Goal: Task Accomplishment & Management: Manage account settings

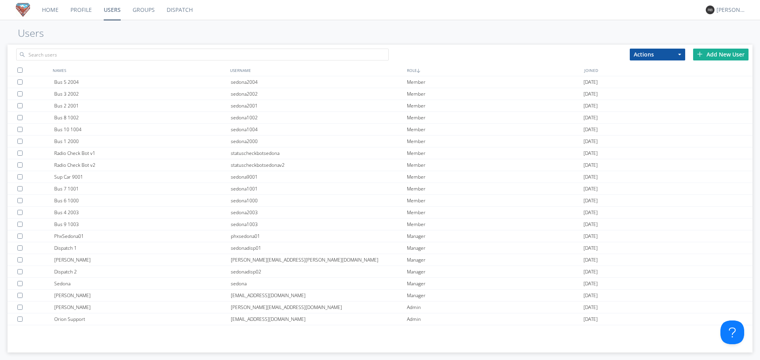
click at [698, 53] on img at bounding box center [700, 54] width 6 height 6
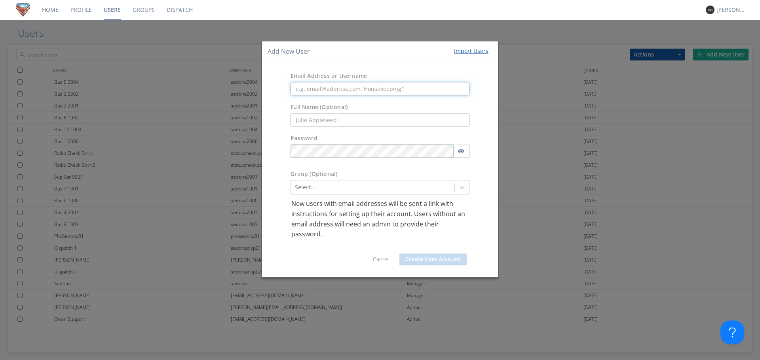
click at [407, 91] on input "text" at bounding box center [379, 88] width 179 height 13
click at [392, 120] on input "text" at bounding box center [379, 120] width 179 height 13
type input "[PERSON_NAME]"
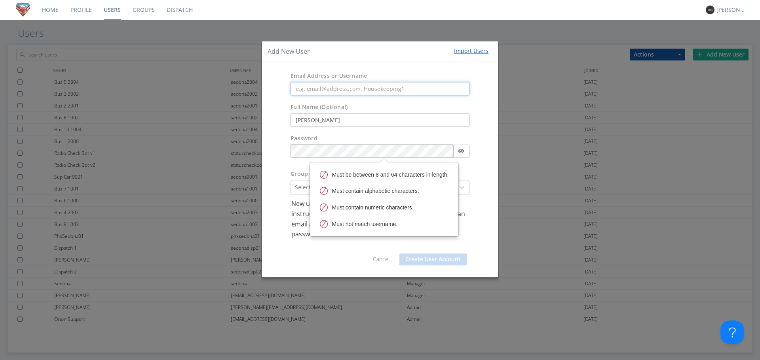
click at [381, 88] on input "text" at bounding box center [379, 88] width 179 height 13
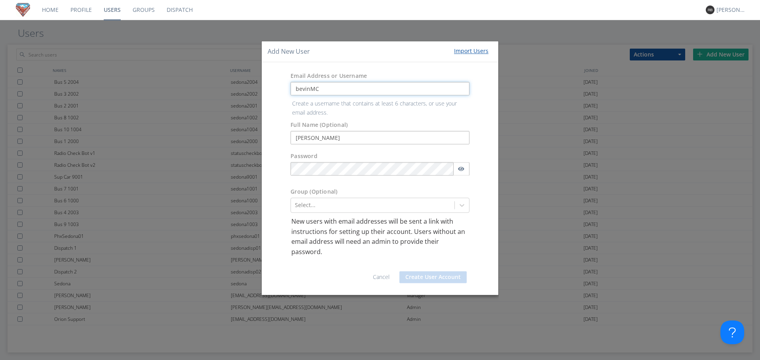
type input "bevinMC"
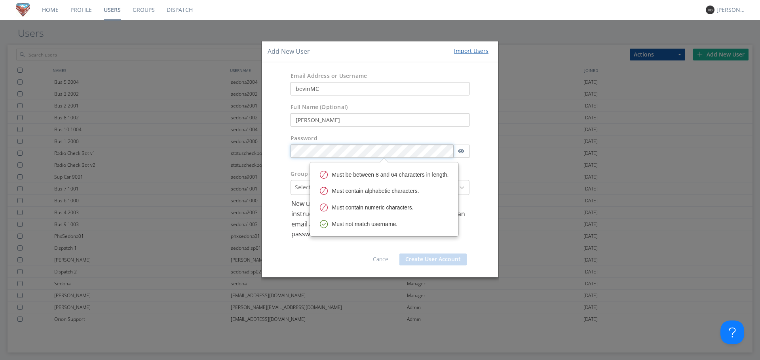
click at [392, 169] on body "Home Profile Users Groups Dispatch [PERSON_NAME] Users Actions Add to Group Del…" at bounding box center [380, 180] width 760 height 360
click at [477, 230] on form "Email Address or Username bevinMC Full Name (Optional) [PERSON_NAME] Password G…" at bounding box center [379, 169] width 225 height 203
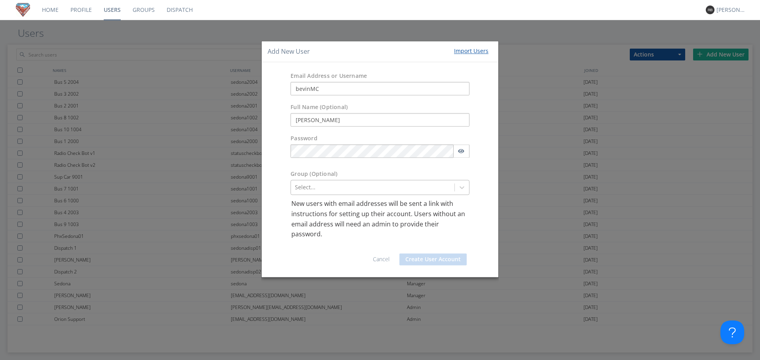
click at [376, 190] on div at bounding box center [372, 187] width 155 height 9
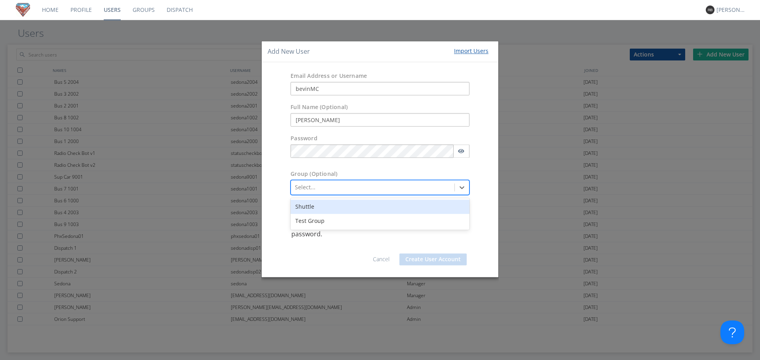
click at [347, 207] on div "Shuttle" at bounding box center [379, 207] width 179 height 14
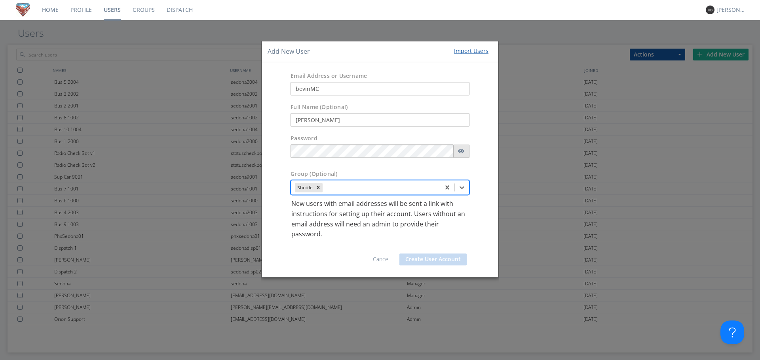
click at [462, 152] on icon "button" at bounding box center [461, 151] width 6 height 6
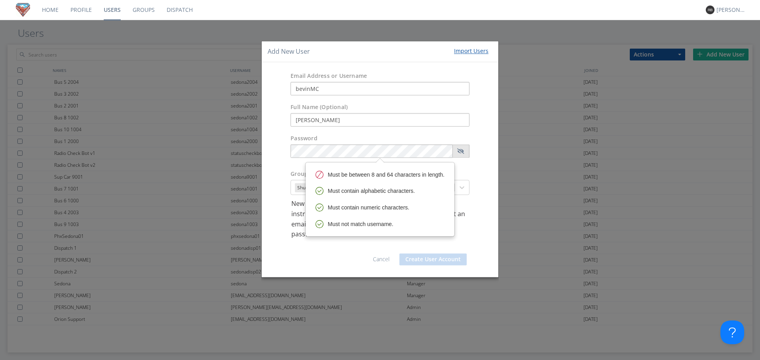
click at [462, 152] on icon "button" at bounding box center [460, 151] width 7 height 6
click at [283, 146] on div "Password" at bounding box center [380, 149] width 237 height 36
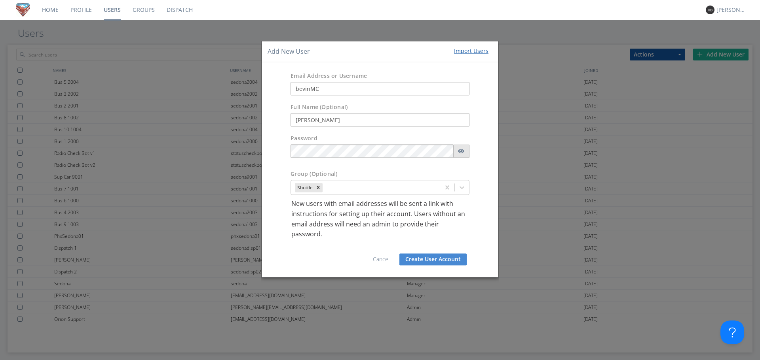
click at [460, 154] on icon "button" at bounding box center [461, 151] width 6 height 6
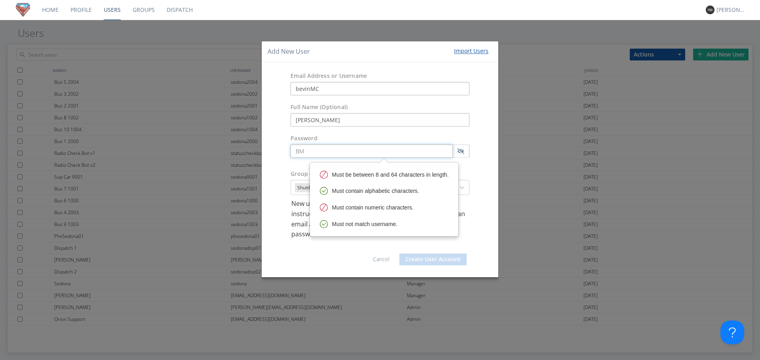
click at [373, 150] on input "BM" at bounding box center [371, 151] width 162 height 13
click at [316, 151] on input "BM530" at bounding box center [371, 151] width 162 height 13
click at [303, 154] on input "BM530" at bounding box center [371, 151] width 162 height 13
click at [366, 154] on input "BMC530" at bounding box center [371, 151] width 162 height 13
drag, startPoint x: 318, startPoint y: 152, endPoint x: 315, endPoint y: 150, distance: 4.1
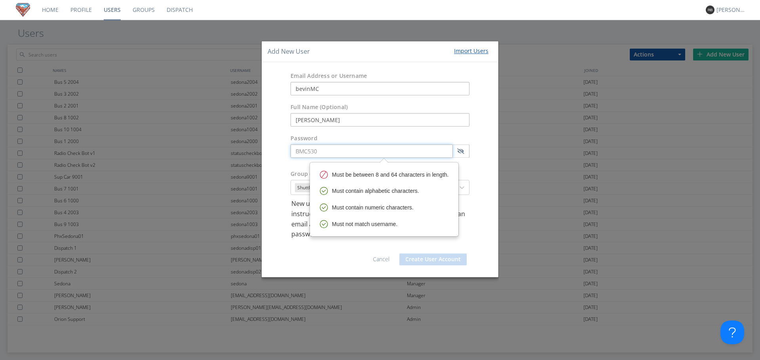
click at [315, 150] on input "BMC530" at bounding box center [371, 151] width 162 height 13
type input "BMC5353"
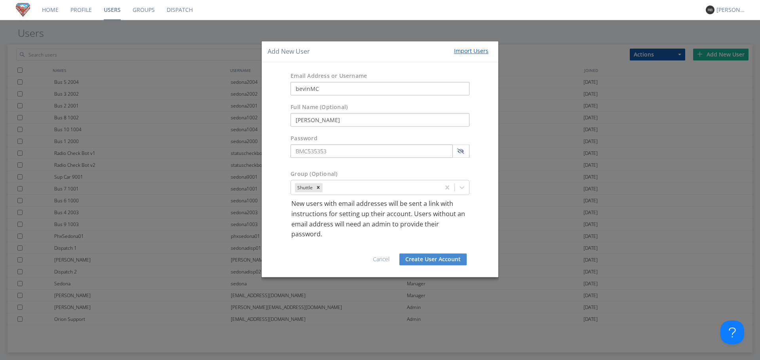
type input "BMC535353"
click at [432, 258] on button "Create User Account" at bounding box center [432, 260] width 67 height 12
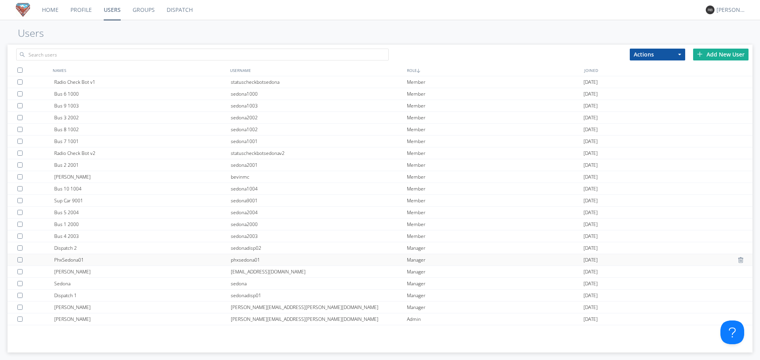
scroll to position [23, 0]
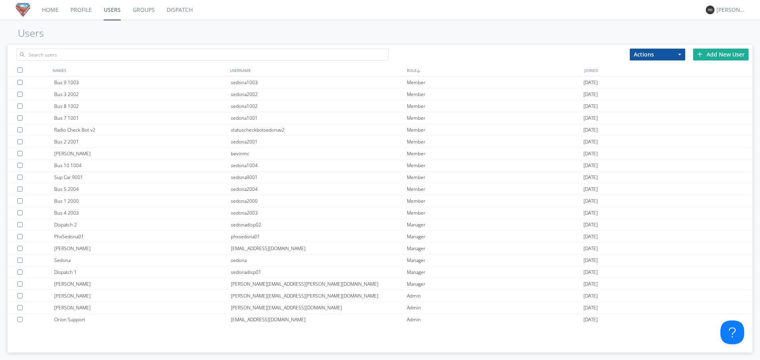
click at [184, 11] on link "Dispatch" at bounding box center [180, 10] width 38 height 20
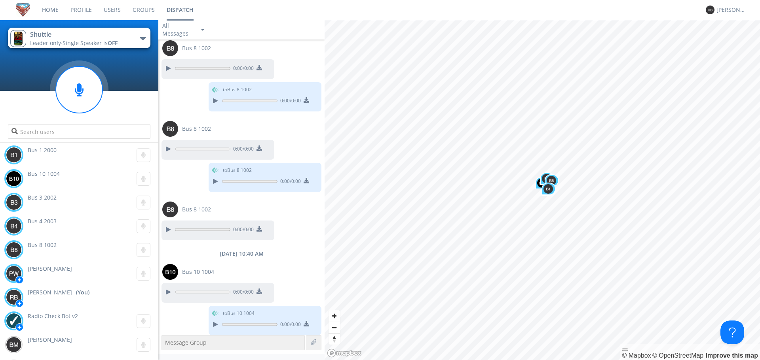
scroll to position [597, 0]
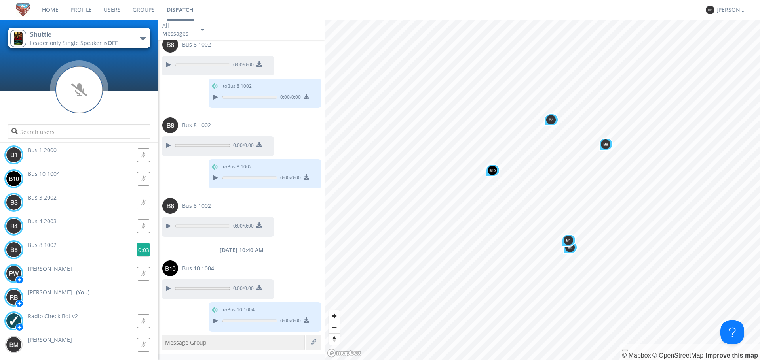
click at [140, 249] on g at bounding box center [143, 250] width 14 height 14
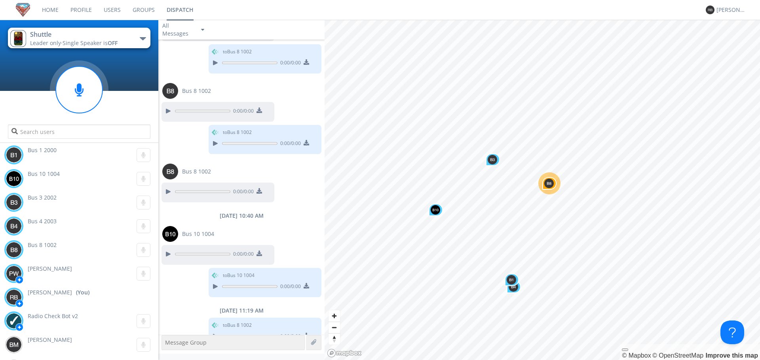
scroll to position [647, 0]
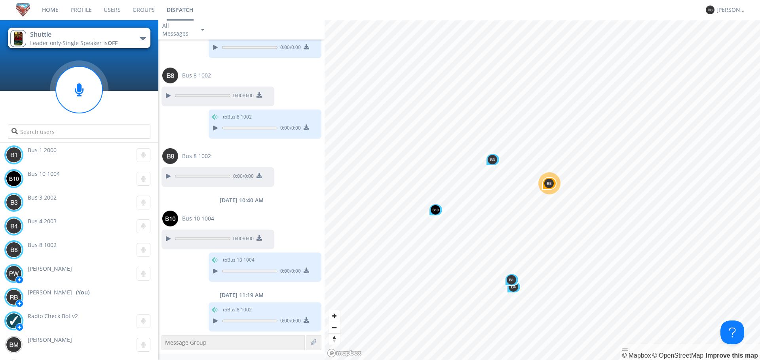
click at [116, 10] on link "Users" at bounding box center [112, 10] width 29 height 20
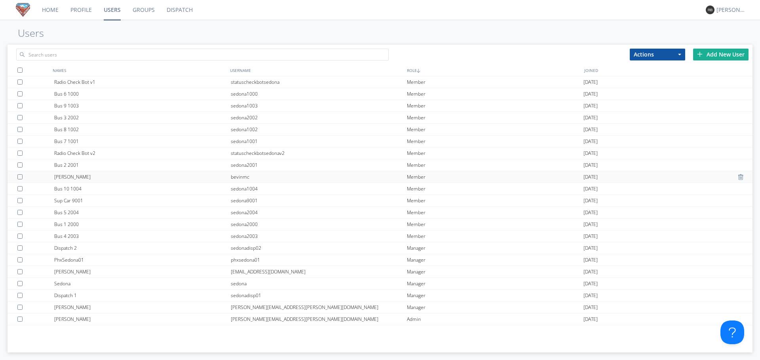
click at [64, 176] on div "[PERSON_NAME]" at bounding box center [142, 176] width 176 height 11
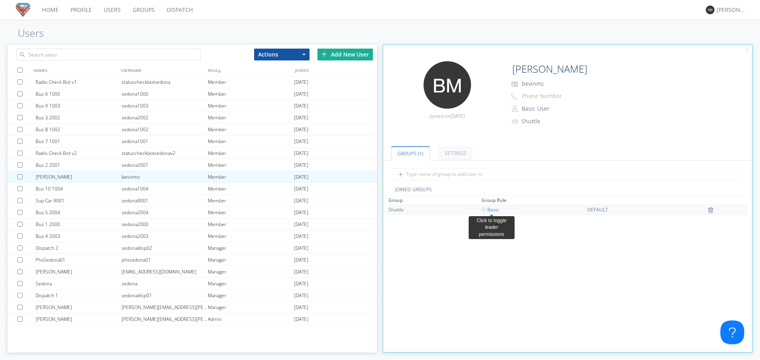
click at [489, 209] on span "Basic" at bounding box center [490, 210] width 18 height 7
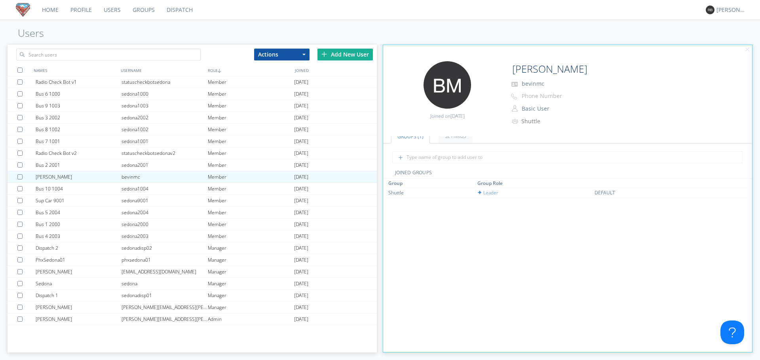
scroll to position [16, 0]
click at [491, 194] on span "Leader" at bounding box center [487, 193] width 21 height 7
click at [489, 194] on span "Basic" at bounding box center [490, 193] width 18 height 7
click at [462, 154] on link "Settings" at bounding box center [455, 153] width 34 height 14
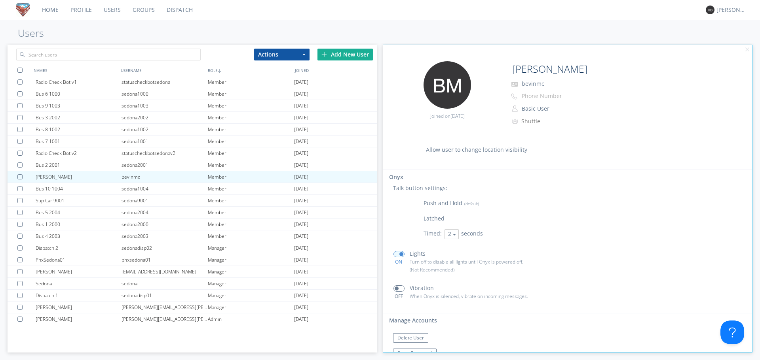
scroll to position [68, 0]
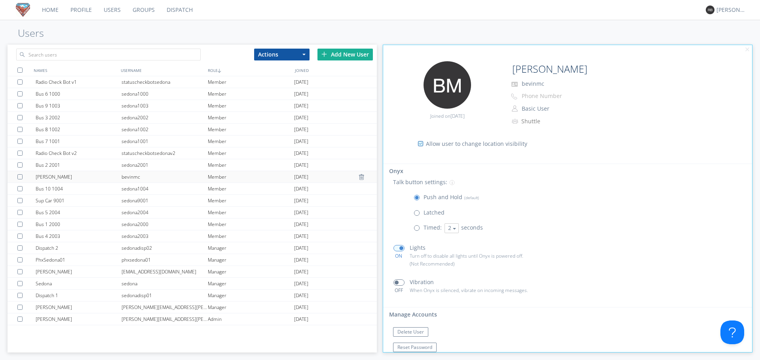
click at [209, 180] on div "Member" at bounding box center [251, 176] width 86 height 11
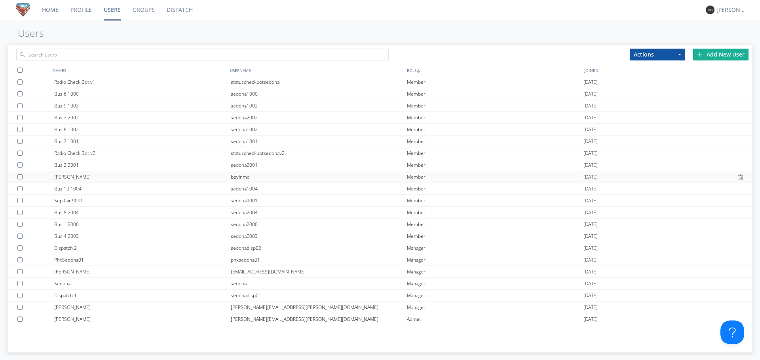
click at [239, 176] on div "bevinmc" at bounding box center [319, 176] width 176 height 11
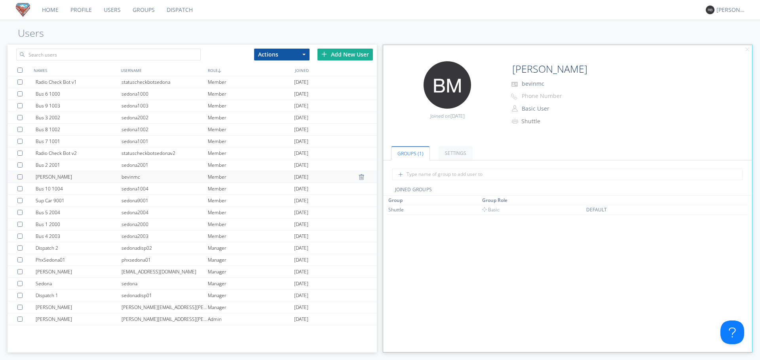
click at [239, 176] on div "Member" at bounding box center [251, 176] width 86 height 11
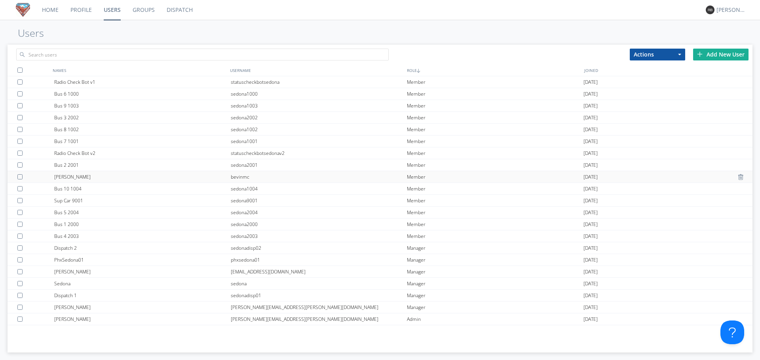
click at [239, 176] on div "bevinmc" at bounding box center [319, 176] width 176 height 11
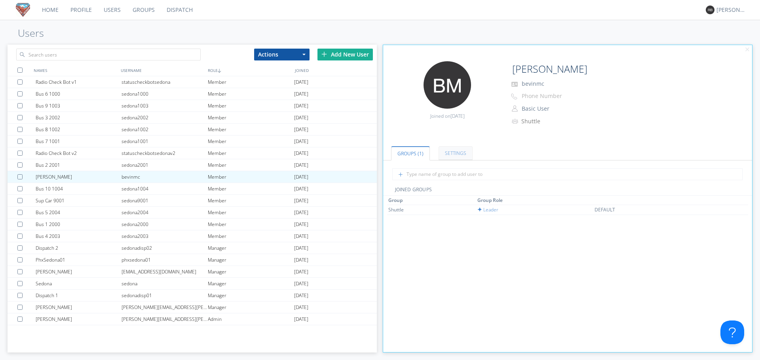
click at [457, 152] on link "Settings" at bounding box center [455, 153] width 34 height 14
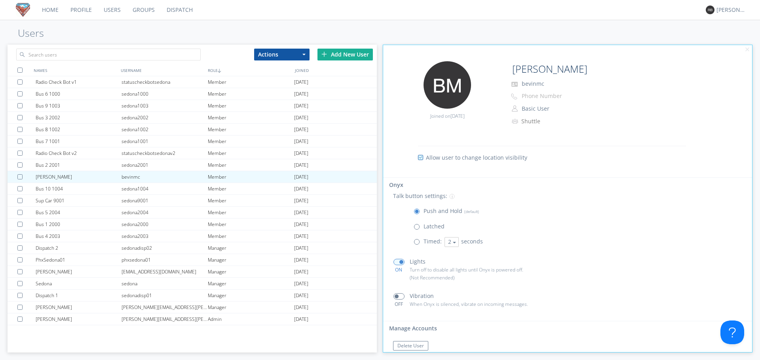
scroll to position [68, 0]
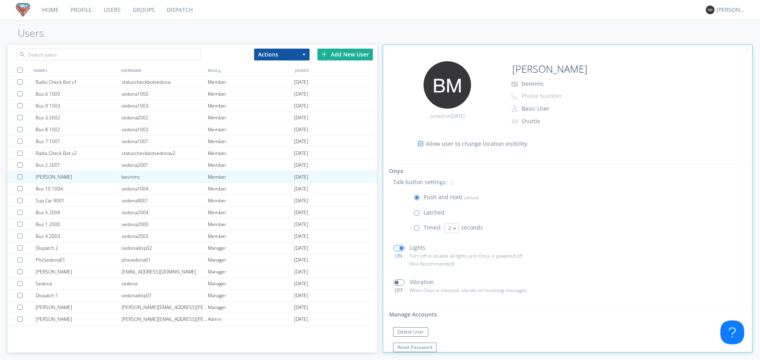
click at [63, 31] on h1 "Users" at bounding box center [380, 33] width 760 height 11
click at [59, 177] on div "[PERSON_NAME]" at bounding box center [79, 176] width 86 height 11
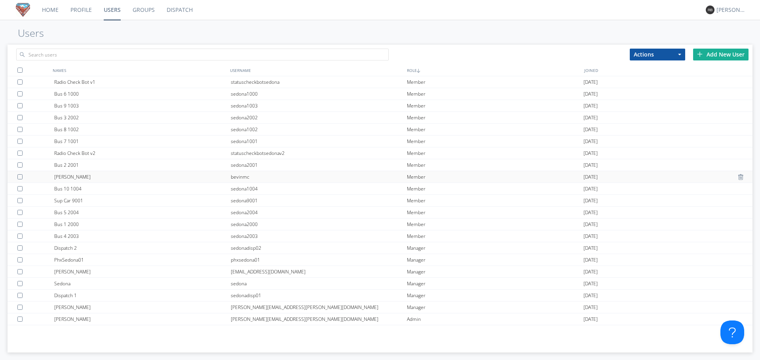
click at [19, 176] on div at bounding box center [21, 176] width 8 height 5
click at [682, 53] on button "Actions" at bounding box center [656, 55] width 55 height 12
click at [665, 68] on link "Add to Group" at bounding box center [657, 68] width 55 height 10
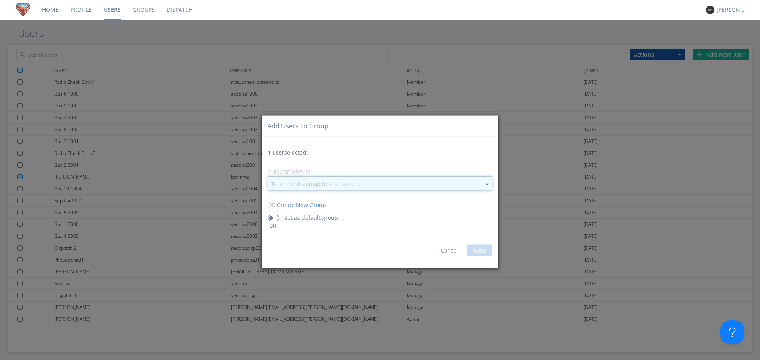
click at [420, 189] on input "button" at bounding box center [380, 184] width 224 height 14
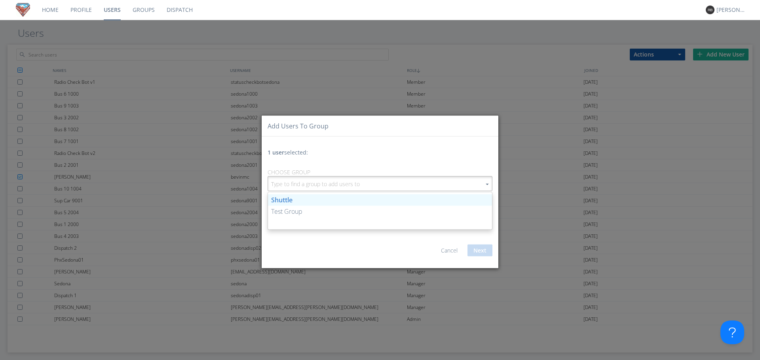
click at [312, 201] on link "Shuttle" at bounding box center [380, 200] width 224 height 11
type input "Shuttle"
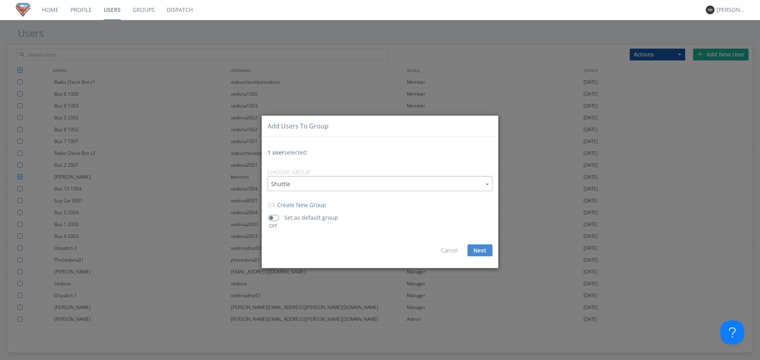
click at [277, 219] on span at bounding box center [273, 218] width 11 height 6
click at [0, 0] on input "checkbox" at bounding box center [0, 0] width 0 height 0
click at [482, 249] on button "Next" at bounding box center [479, 251] width 25 height 12
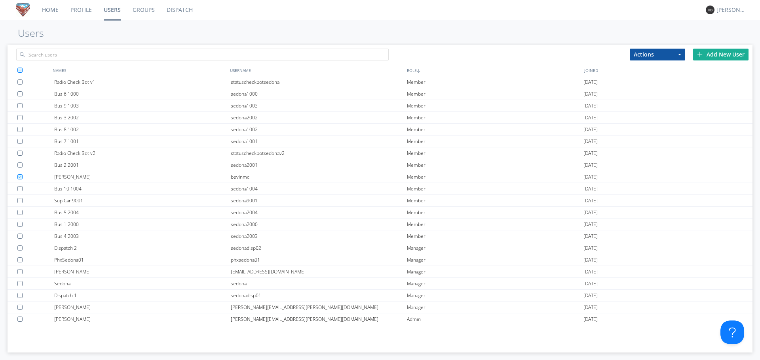
click at [678, 53] on button "Actions" at bounding box center [656, 55] width 55 height 12
click at [656, 87] on link "Edit Settings" at bounding box center [657, 88] width 55 height 10
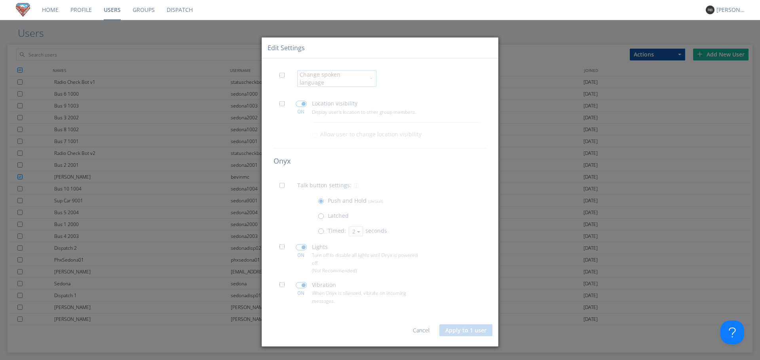
click at [448, 219] on div "Talk button settings: Push and Hold (default) Latched Timed: 2 2 3 4 5 seconds" at bounding box center [388, 211] width 195 height 61
click at [426, 327] on link "Cancel" at bounding box center [421, 330] width 17 height 8
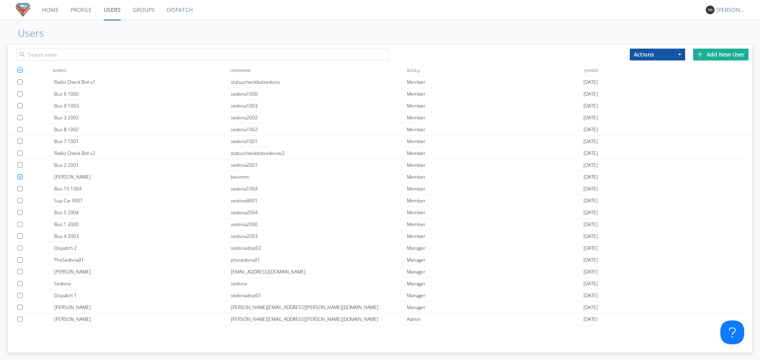
click at [677, 53] on button "Actions" at bounding box center [656, 55] width 55 height 12
click at [662, 89] on link "Edit Settings" at bounding box center [657, 88] width 55 height 10
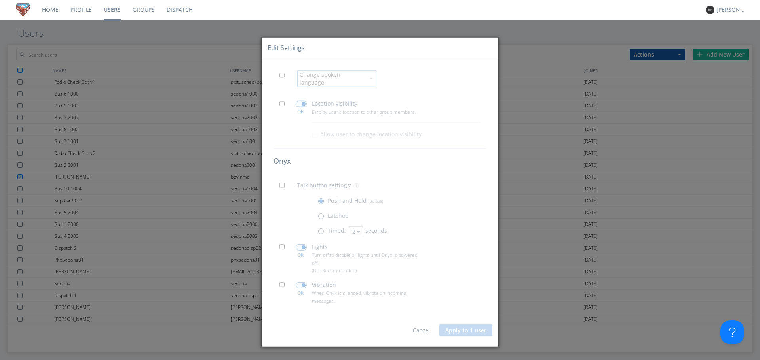
click at [472, 254] on div "Lights Turn off to disable all lights until Onyx is powered off. (Not Recommend…" at bounding box center [392, 259] width 163 height 32
drag, startPoint x: 556, startPoint y: 53, endPoint x: 670, endPoint y: 14, distance: 120.5
click at [557, 53] on div "Edit Settings Change spoken language ON Location visibility Display user's loca…" at bounding box center [380, 180] width 760 height 360
click at [711, 57] on div "Edit Settings Change spoken language ON Location visibility Display user's loca…" at bounding box center [380, 180] width 760 height 360
click at [653, 45] on div "Edit Settings Change spoken language ON Location visibility Display user's loca…" at bounding box center [380, 180] width 760 height 360
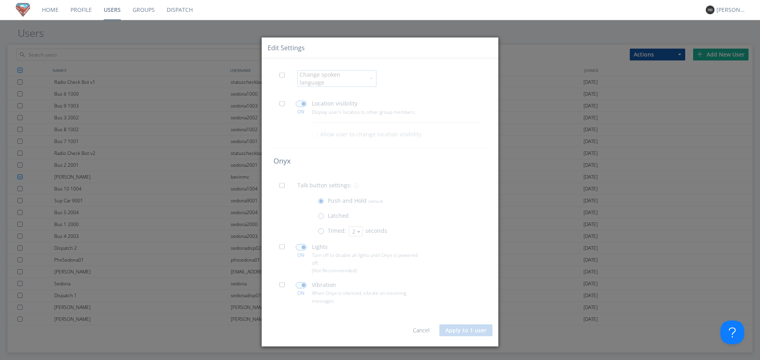
drag, startPoint x: 660, startPoint y: 60, endPoint x: 538, endPoint y: 149, distance: 150.6
click at [656, 63] on div "Edit Settings Change spoken language ON Location visibility Display user's loca…" at bounding box center [380, 180] width 760 height 360
click at [724, 53] on div "Edit Settings Change spoken language ON Location visibility Display user's loca…" at bounding box center [380, 180] width 760 height 360
click at [426, 327] on link "Cancel" at bounding box center [421, 330] width 17 height 8
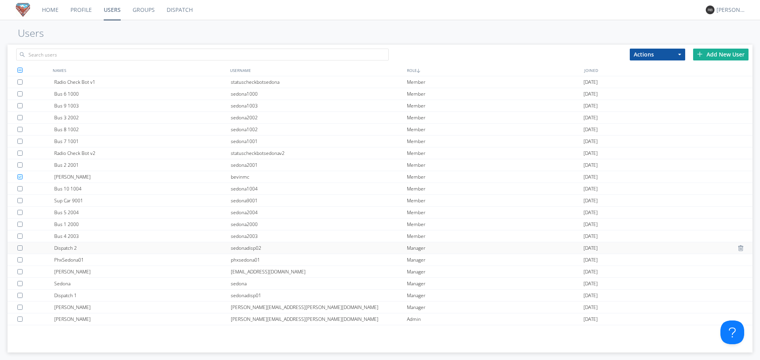
click at [262, 248] on div "sedonadisp02" at bounding box center [319, 248] width 176 height 11
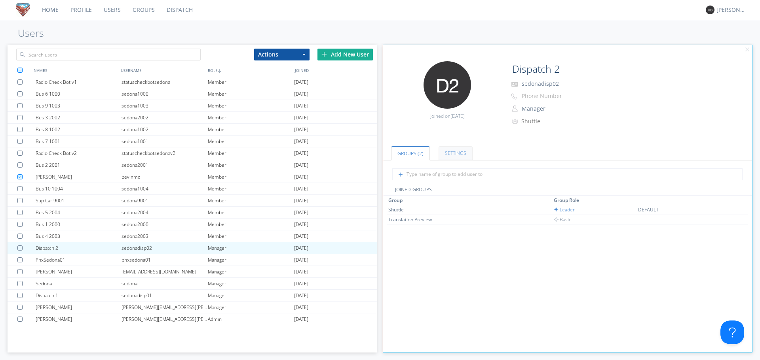
click at [461, 154] on link "Settings" at bounding box center [455, 153] width 34 height 14
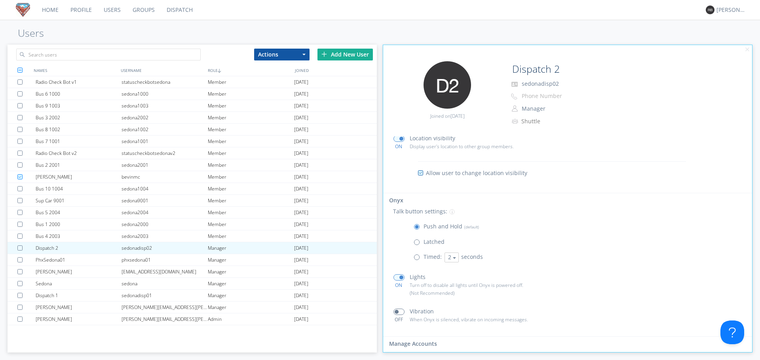
scroll to position [68, 0]
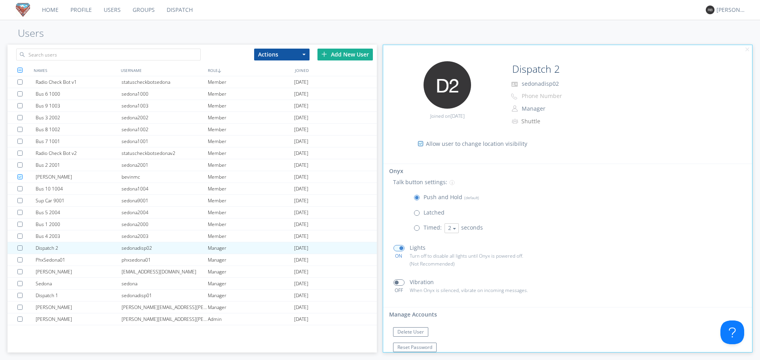
click at [182, 12] on link "Dispatch" at bounding box center [180, 10] width 38 height 20
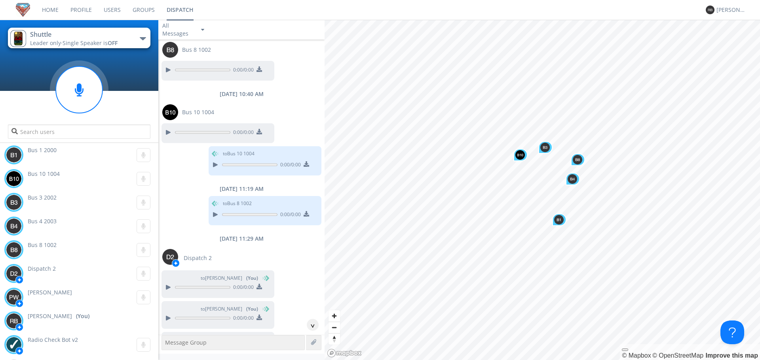
scroll to position [606, 0]
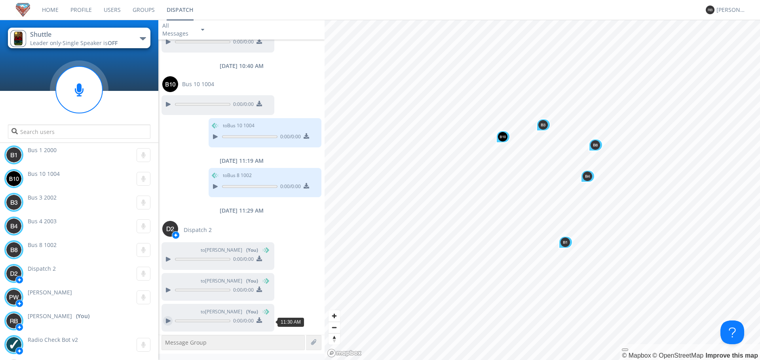
click at [170, 323] on div at bounding box center [167, 321] width 9 height 9
click at [140, 273] on g at bounding box center [143, 274] width 14 height 14
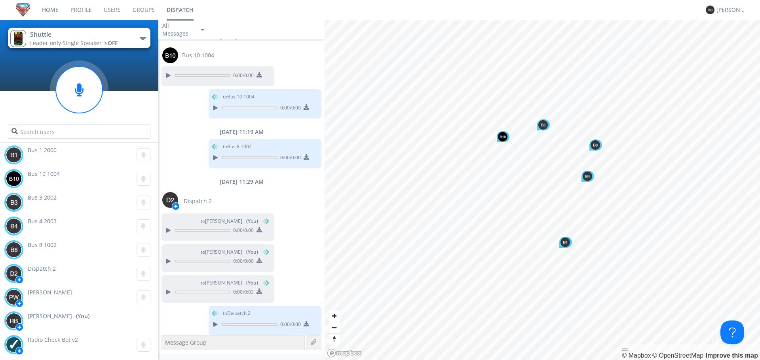
scroll to position [638, 0]
